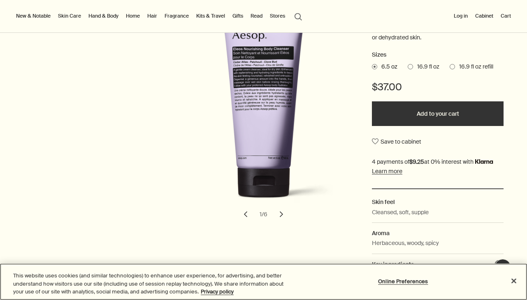
scroll to position [157, 0]
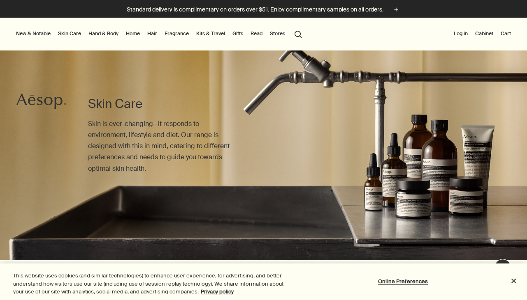
click at [106, 33] on link "Hand & Body" at bounding box center [103, 34] width 33 height 10
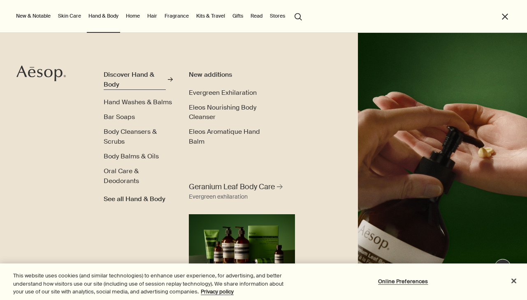
click at [118, 78] on div "Discover Hand & Body" at bounding box center [135, 79] width 62 height 19
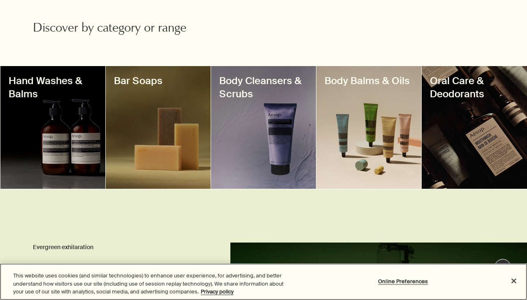
scroll to position [290, 0]
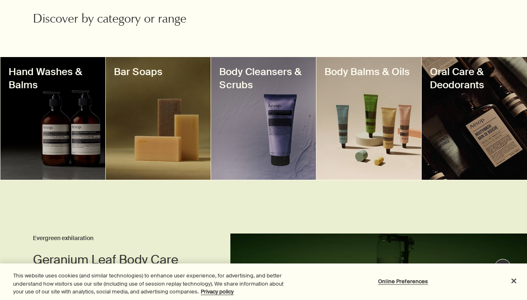
click at [387, 122] on div at bounding box center [368, 118] width 105 height 123
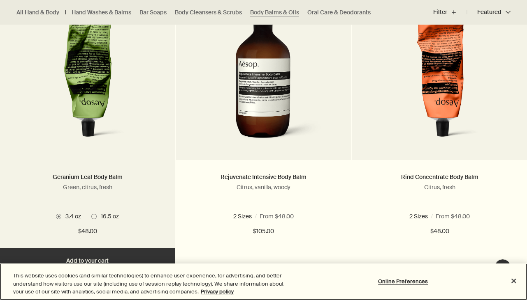
scroll to position [297, 0]
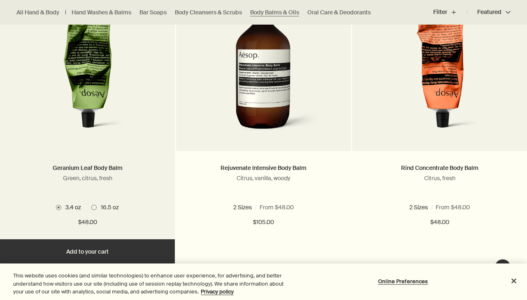
click at [95, 207] on span at bounding box center [93, 207] width 5 height 5
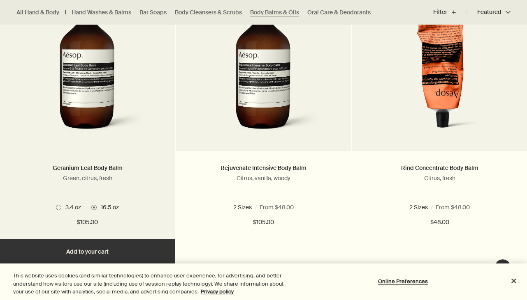
click at [57, 206] on span at bounding box center [58, 207] width 5 height 5
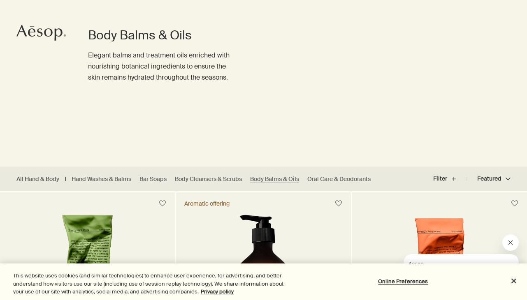
scroll to position [0, 0]
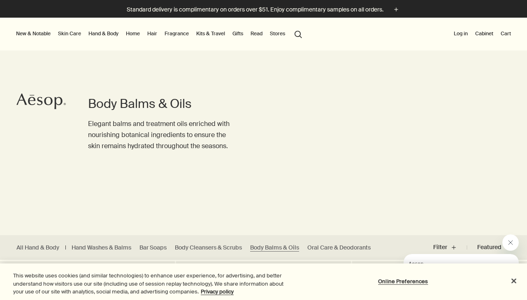
click at [47, 31] on button "New & Notable" at bounding box center [33, 34] width 38 height 10
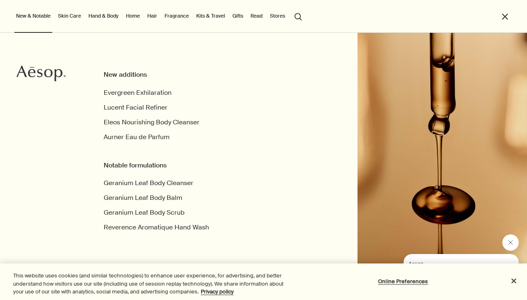
click at [96, 15] on link "Hand & Body" at bounding box center [103, 16] width 33 height 10
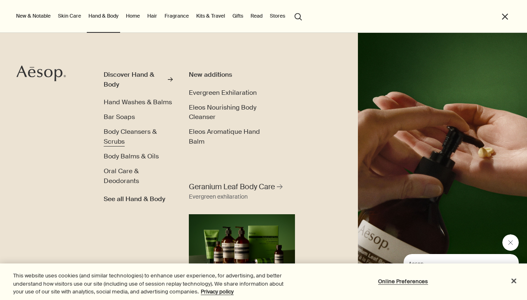
click at [117, 134] on span "Body Cleansers & Scrubs" at bounding box center [130, 136] width 53 height 18
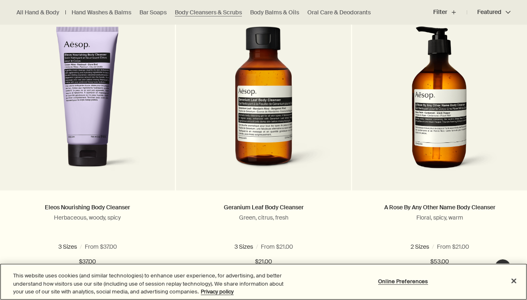
scroll to position [265, 0]
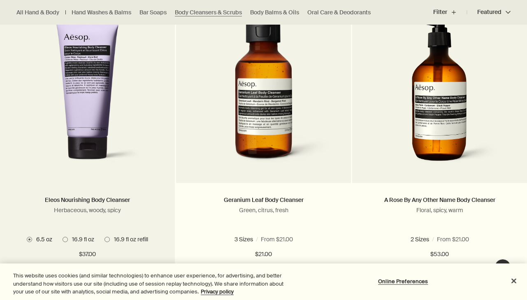
click at [92, 95] on img at bounding box center [87, 95] width 132 height 152
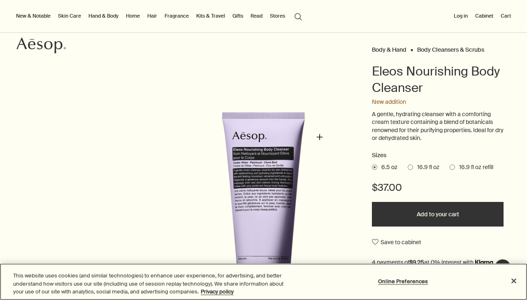
scroll to position [49, 0]
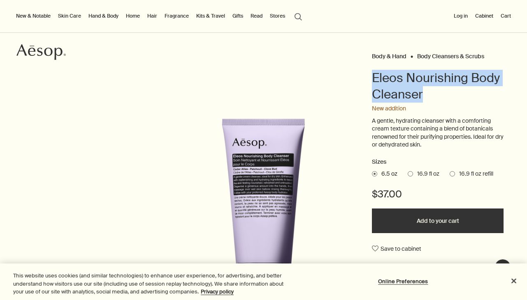
drag, startPoint x: 431, startPoint y: 99, endPoint x: 368, endPoint y: 78, distance: 65.8
click at [368, 78] on div "Body & Hand Body Cleansers & Scrubs Eleos Nourishing Body Cleanser New addition…" at bounding box center [263, 225] width 527 height 348
copy h1 "Eleos Nourishing Body Cleanser"
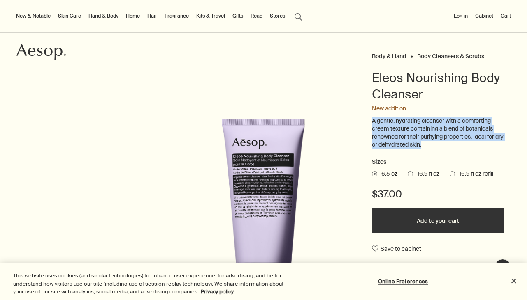
drag, startPoint x: 437, startPoint y: 148, endPoint x: 368, endPoint y: 123, distance: 72.9
click at [368, 123] on div "Body & Hand Body Cleansers & Scrubs Eleos Nourishing Body Cleanser New addition…" at bounding box center [263, 225] width 527 height 348
copy p "A gentle, hydrating cleanser with a comforting cream texture containing a blend…"
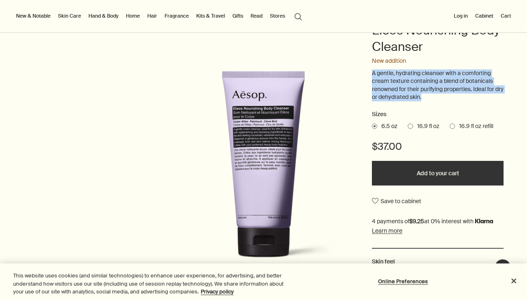
scroll to position [104, 0]
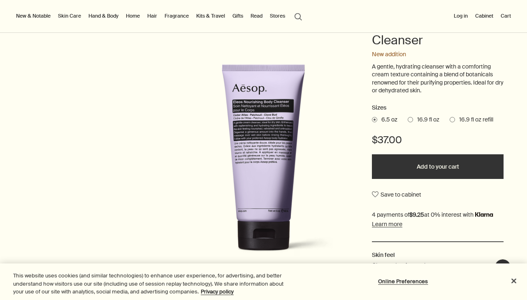
click at [411, 120] on span at bounding box center [409, 119] width 5 height 5
click at [407, 120] on input "16.9 fl oz" at bounding box center [407, 118] width 0 height 5
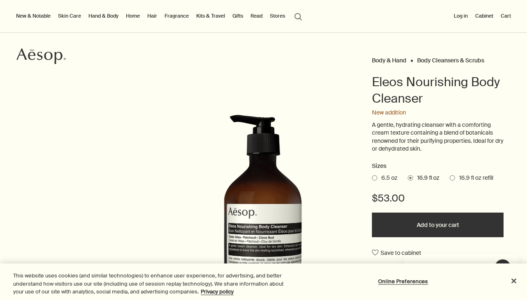
scroll to position [0, 0]
click at [373, 179] on span at bounding box center [374, 178] width 5 height 5
click at [372, 179] on input "6.5 oz" at bounding box center [372, 176] width 0 height 5
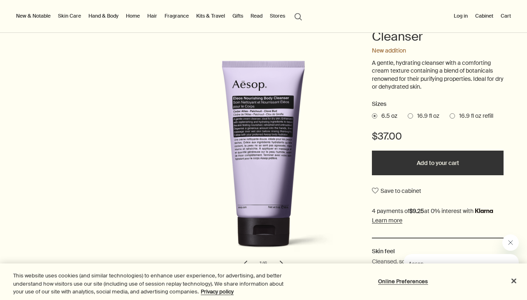
scroll to position [121, 0]
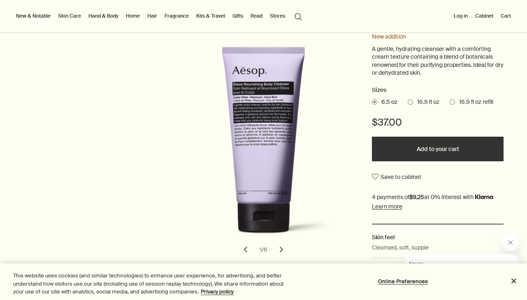
click at [409, 104] on span at bounding box center [409, 101] width 5 height 5
click at [407, 104] on input "16.9 fl oz" at bounding box center [407, 100] width 0 height 5
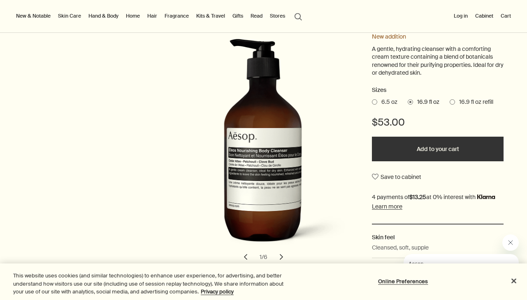
click at [418, 149] on button "Add to your cart" at bounding box center [438, 149] width 132 height 25
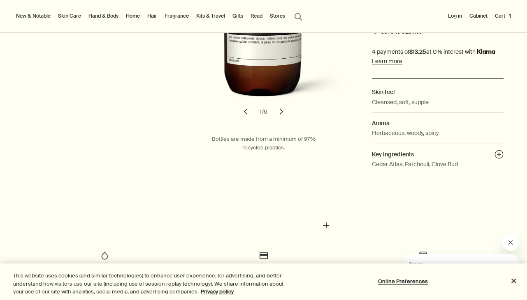
scroll to position [265, 0]
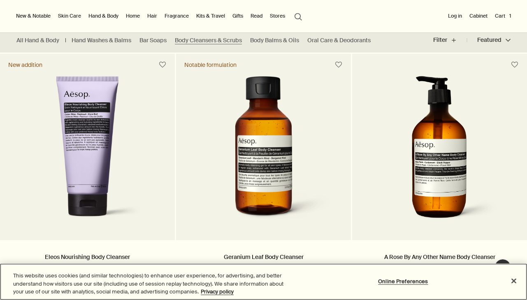
scroll to position [205, 0]
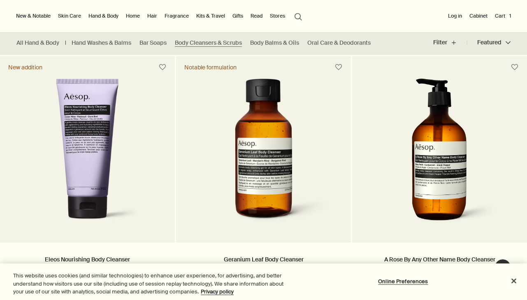
click at [492, 41] on button "Featured Featured chevron" at bounding box center [489, 43] width 44 height 20
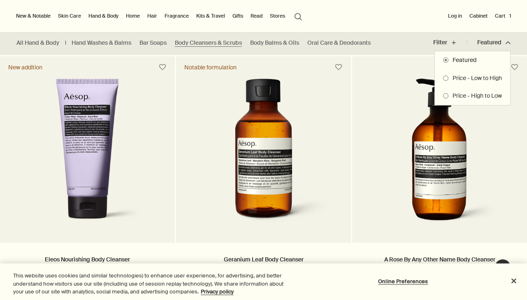
click at [391, 46] on div at bounding box center [263, 150] width 527 height 300
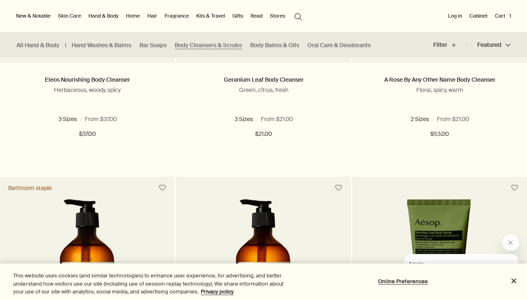
scroll to position [385, 0]
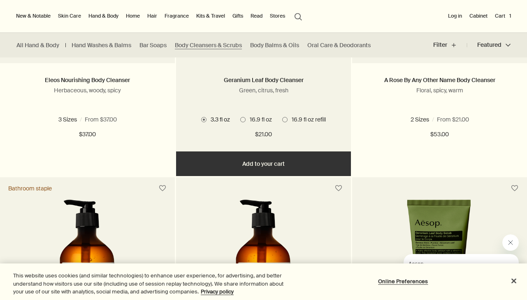
click at [245, 118] on span at bounding box center [242, 119] width 5 height 5
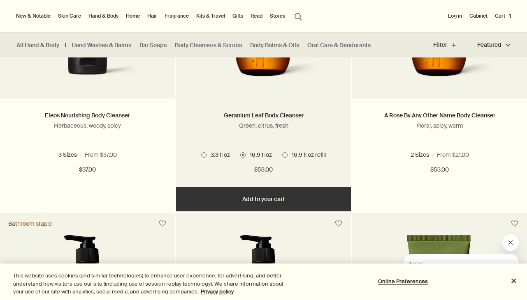
scroll to position [364, 0]
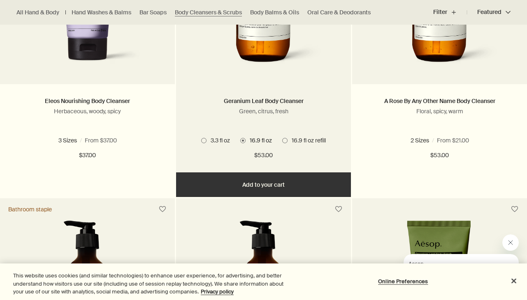
click at [285, 141] on span at bounding box center [284, 140] width 5 height 5
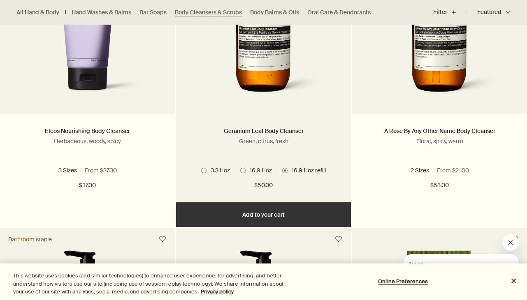
scroll to position [335, 0]
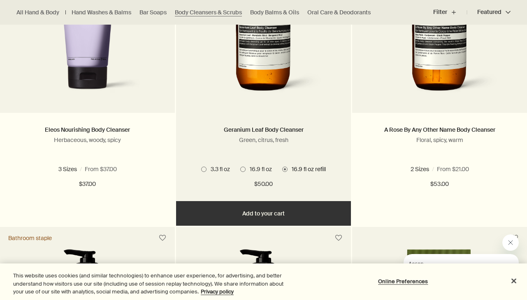
click at [245, 170] on span at bounding box center [242, 169] width 5 height 5
click at [266, 219] on button "Add Add to your cart" at bounding box center [263, 213] width 175 height 25
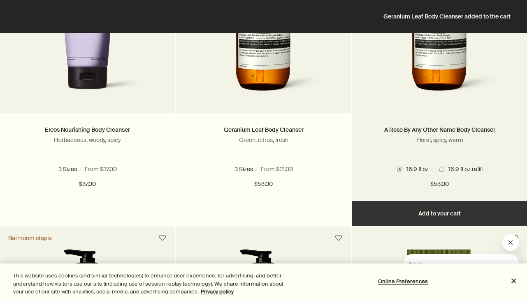
scroll to position [0, 0]
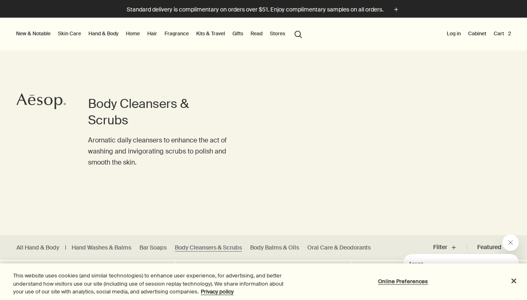
click at [502, 35] on button "Cart 2" at bounding box center [502, 34] width 21 height 10
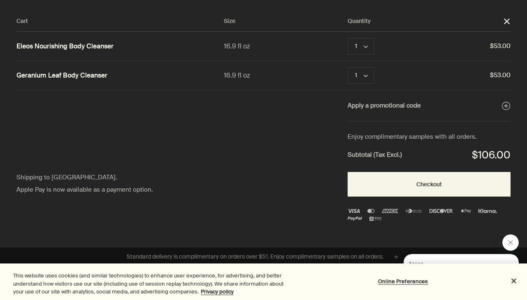
click at [345, 268] on div "Online Preferences" at bounding box center [406, 282] width 232 height 28
click at [509, 24] on icon "close" at bounding box center [507, 21] width 6 height 6
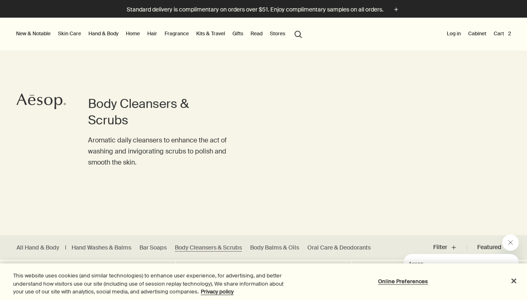
click at [500, 35] on button "Cart 2" at bounding box center [502, 34] width 21 height 10
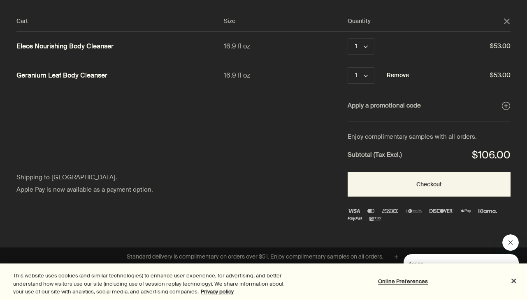
click at [395, 74] on button "Remove" at bounding box center [397, 76] width 22 height 10
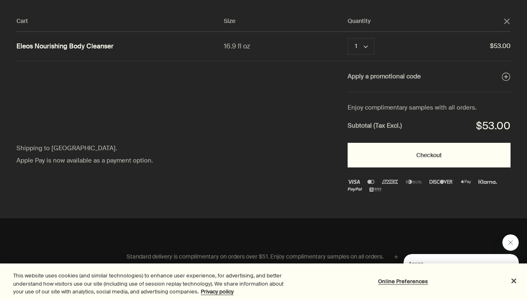
click at [420, 154] on button "Checkout" at bounding box center [428, 155] width 163 height 25
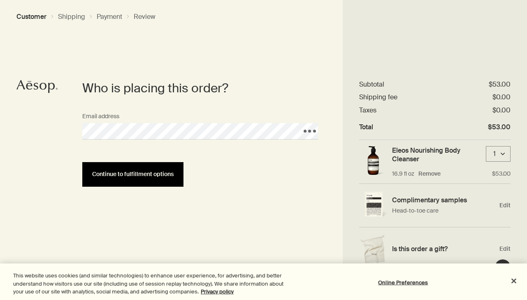
click at [160, 176] on span "Continue to fulfillment options" at bounding box center [132, 174] width 81 height 6
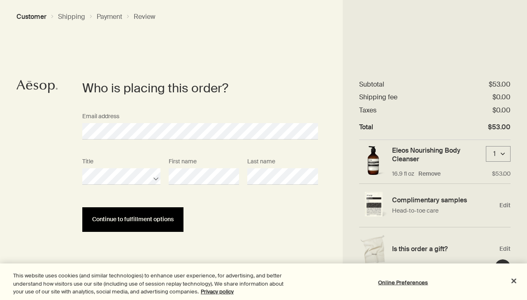
click at [162, 226] on button "Continue to fulfillment options" at bounding box center [132, 220] width 101 height 25
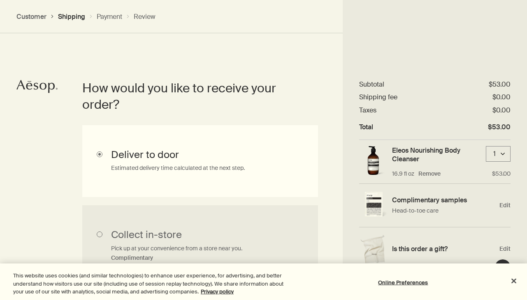
scroll to position [272, 0]
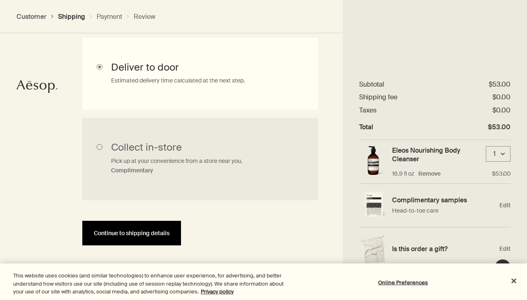
click at [168, 233] on span "Continue to shipping details" at bounding box center [132, 234] width 76 height 6
select select "US"
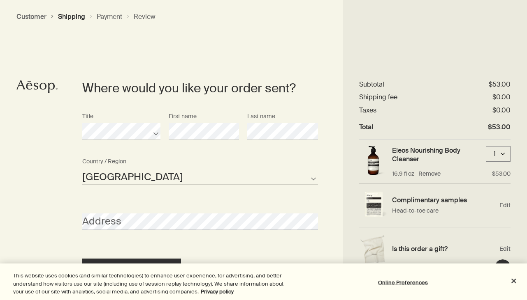
scroll to position [393, 0]
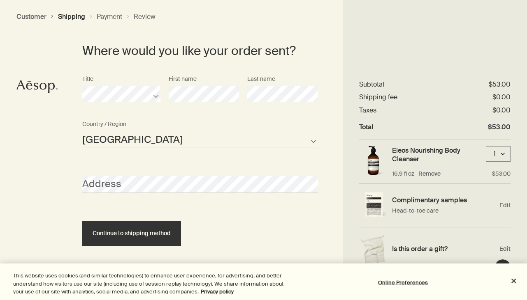
click at [162, 173] on div "Address" at bounding box center [200, 177] width 244 height 31
select select "US"
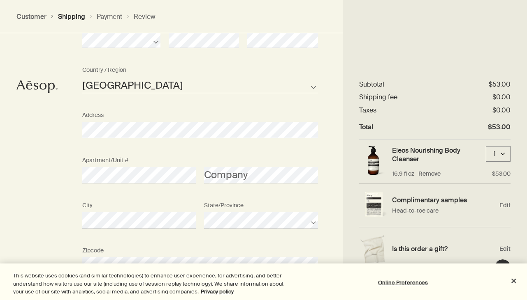
scroll to position [520, 0]
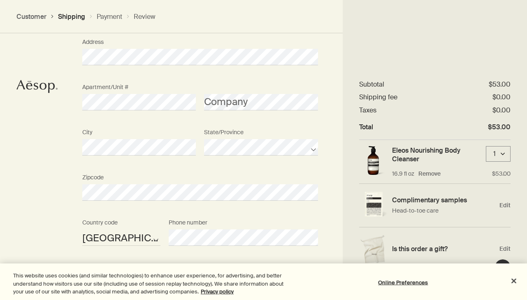
click at [196, 216] on div "Phone number" at bounding box center [242, 230] width 157 height 31
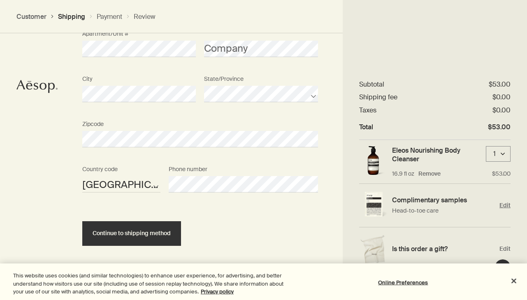
click at [505, 206] on span "Edit" at bounding box center [504, 206] width 11 height 8
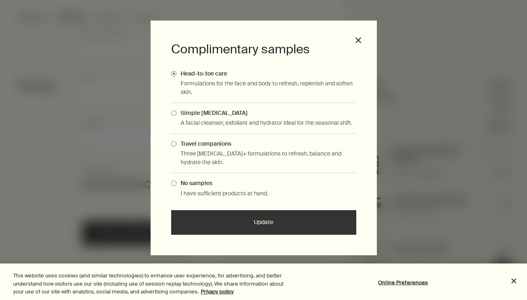
click at [221, 114] on span "Simple [MEDICAL_DATA]" at bounding box center [211, 112] width 71 height 7
click at [176, 114] on input "Simple [MEDICAL_DATA]" at bounding box center [176, 111] width 0 height 5
click at [227, 145] on span "Travel companions" at bounding box center [203, 143] width 55 height 7
click at [176, 145] on input "Travel companions" at bounding box center [176, 142] width 0 height 5
click at [216, 111] on span "Simple [MEDICAL_DATA]" at bounding box center [211, 112] width 71 height 7
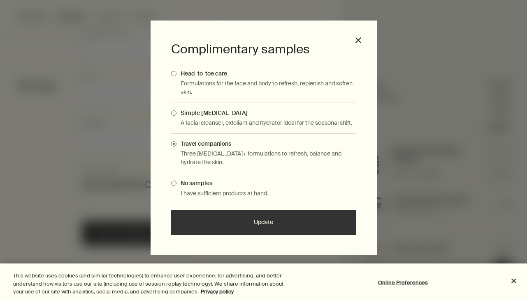
click at [176, 111] on input "Simple [MEDICAL_DATA]" at bounding box center [176, 111] width 0 height 5
click at [269, 225] on button "Update" at bounding box center [263, 222] width 185 height 25
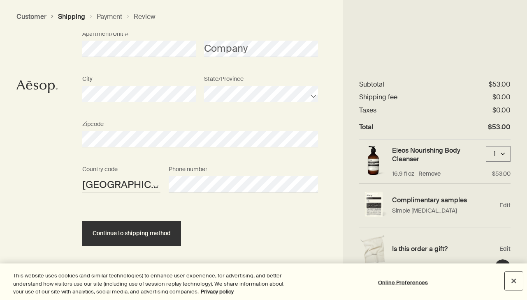
click at [515, 285] on button "Close" at bounding box center [513, 281] width 18 height 18
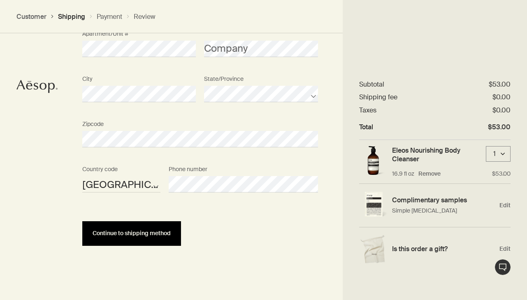
click at [148, 237] on button "Continue to shipping method" at bounding box center [131, 234] width 99 height 25
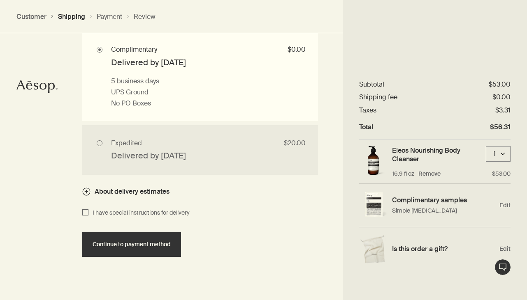
scroll to position [835, 0]
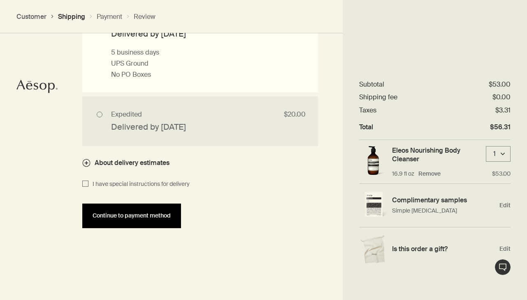
click at [155, 219] on button "Continue to payment method" at bounding box center [131, 216] width 99 height 25
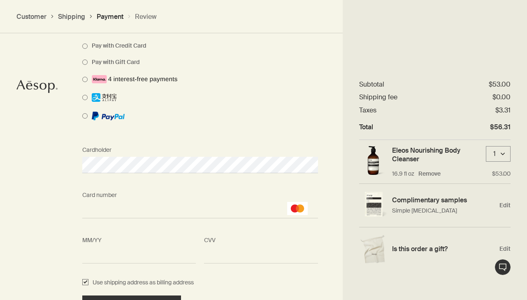
scroll to position [704, 0]
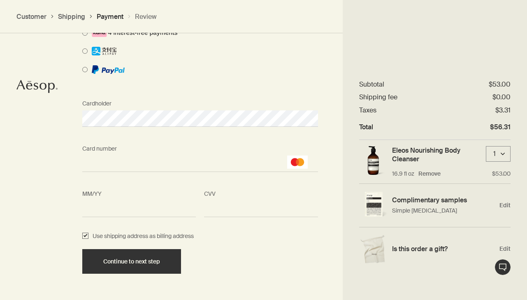
click at [244, 238] on div "Use shipping address as billing address" at bounding box center [200, 237] width 244 height 10
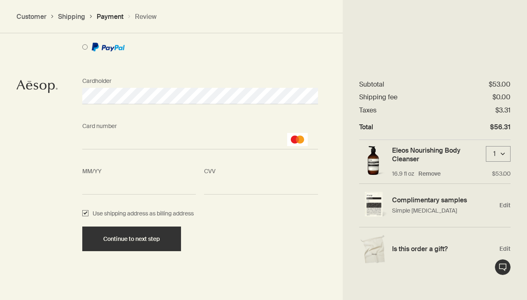
scroll to position [728, 0]
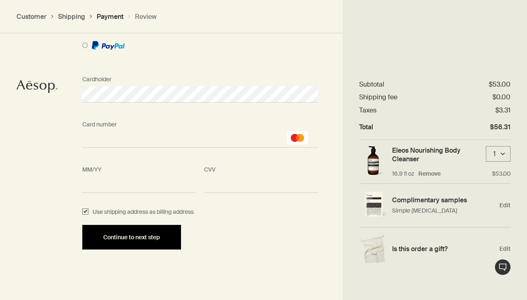
click at [170, 236] on div "Continue to next step" at bounding box center [131, 238] width 79 height 6
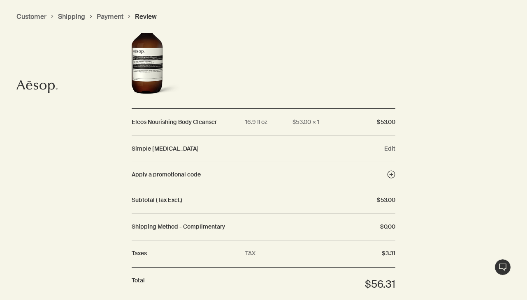
scroll to position [848, 0]
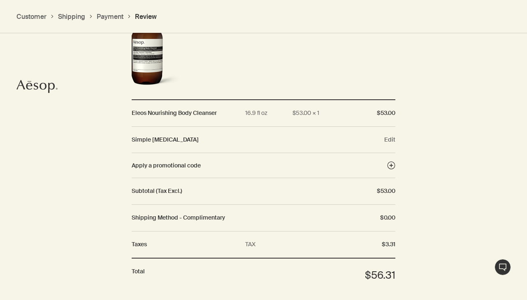
click at [196, 250] on div "Taxes TAX $3.31" at bounding box center [263, 244] width 263 height 27
click at [264, 244] on dd "TAX" at bounding box center [288, 245] width 86 height 10
click at [255, 244] on dd "TAX" at bounding box center [288, 245] width 86 height 10
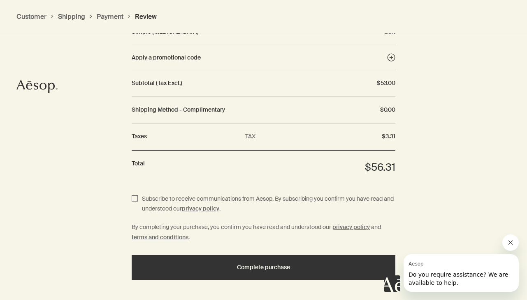
scroll to position [990, 0]
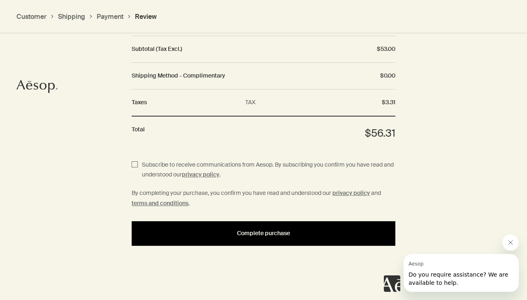
click at [223, 237] on button "Complete purchase" at bounding box center [263, 234] width 263 height 25
